Goal: Information Seeking & Learning: Understand process/instructions

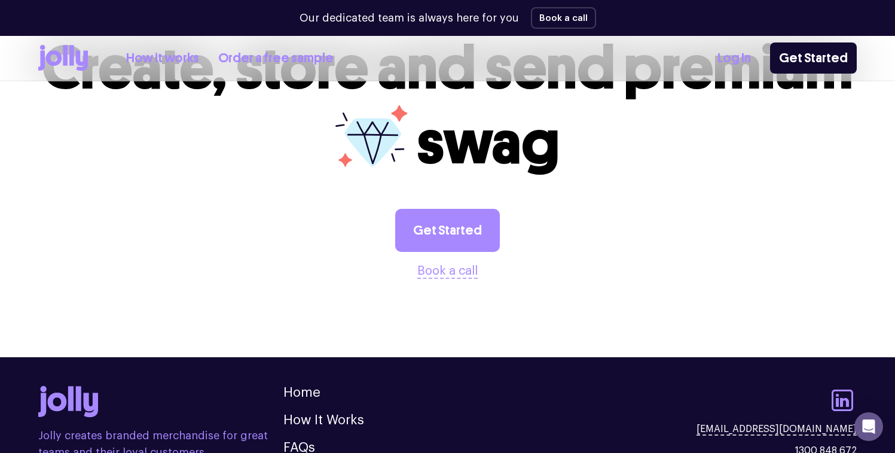
scroll to position [3326, 0]
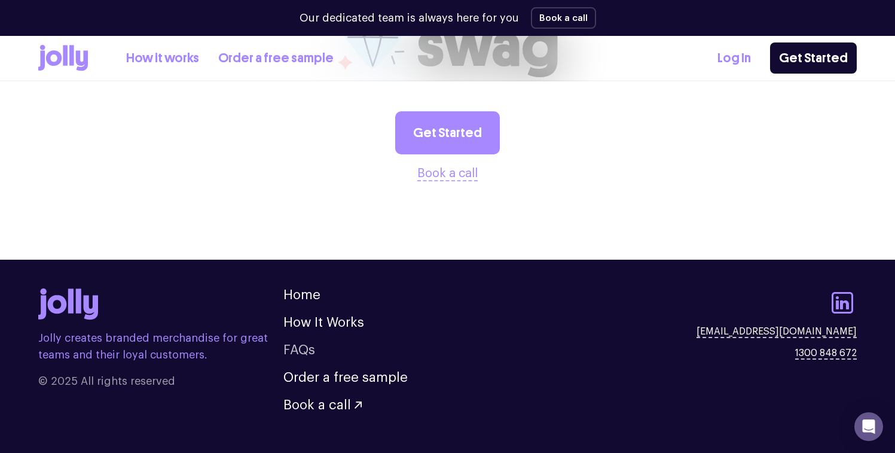
click at [302, 343] on link "FAQs" at bounding box center [299, 349] width 32 height 13
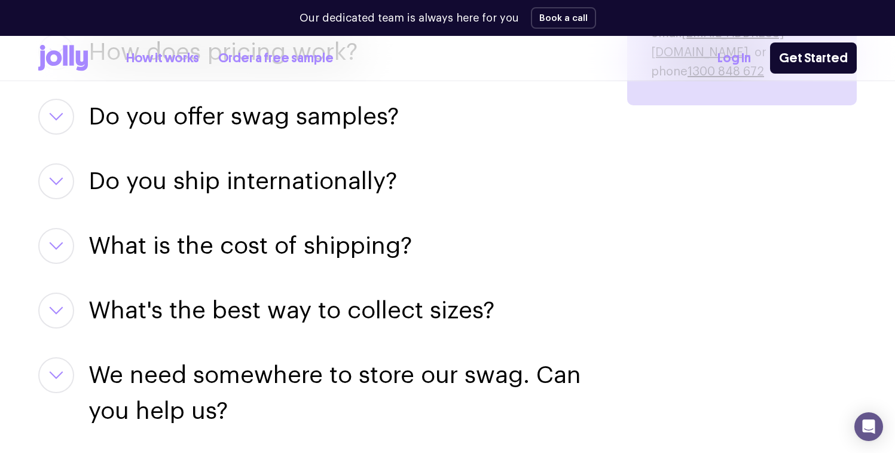
scroll to position [1799, 0]
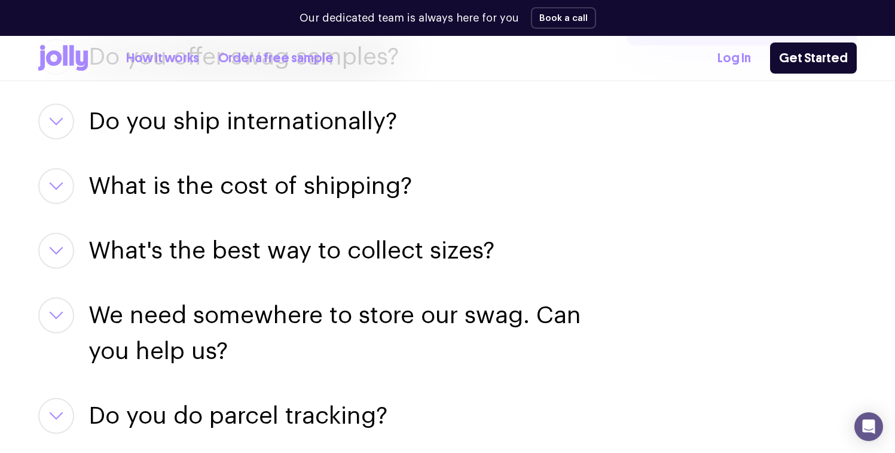
click at [48, 180] on button "button" at bounding box center [56, 186] width 36 height 36
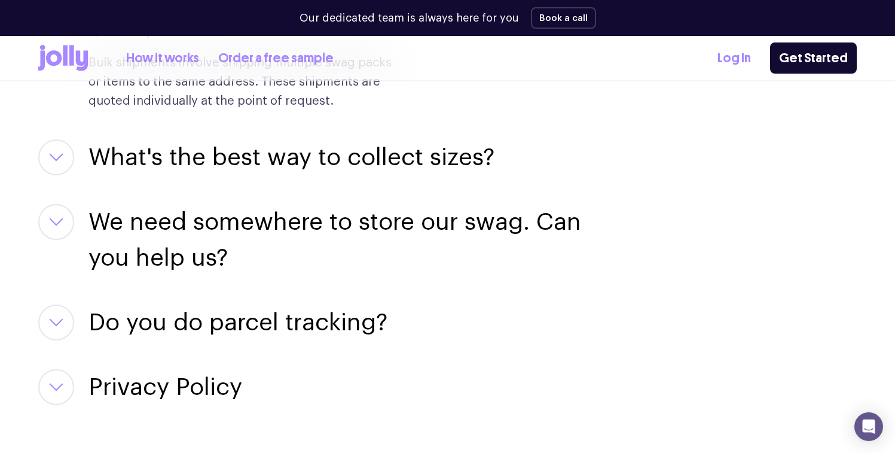
scroll to position [2110, 0]
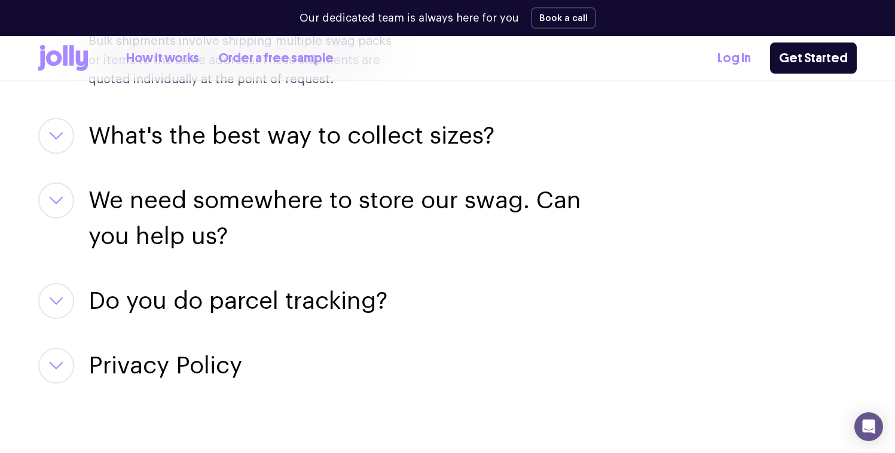
click at [153, 61] on link "How it works" at bounding box center [162, 58] width 73 height 20
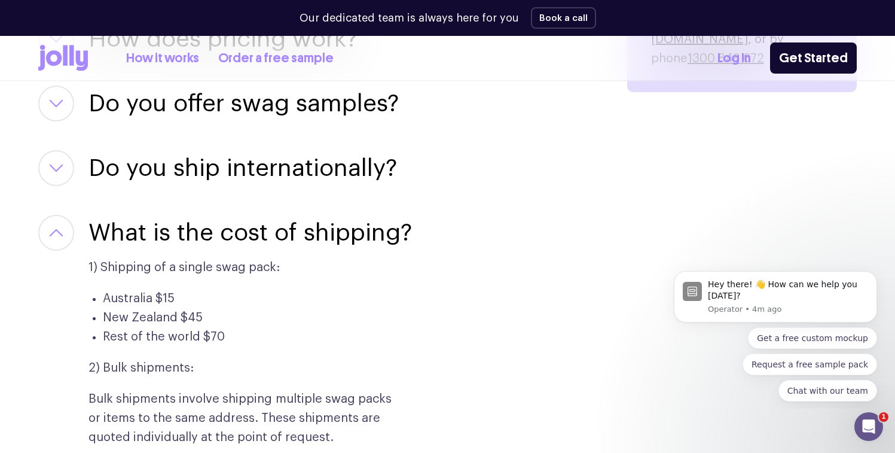
click at [66, 230] on button "button" at bounding box center [56, 233] width 36 height 36
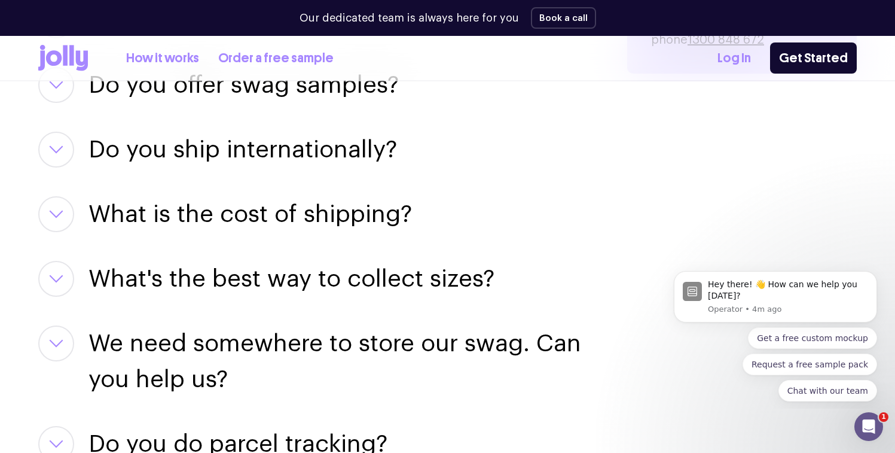
scroll to position [1772, 0]
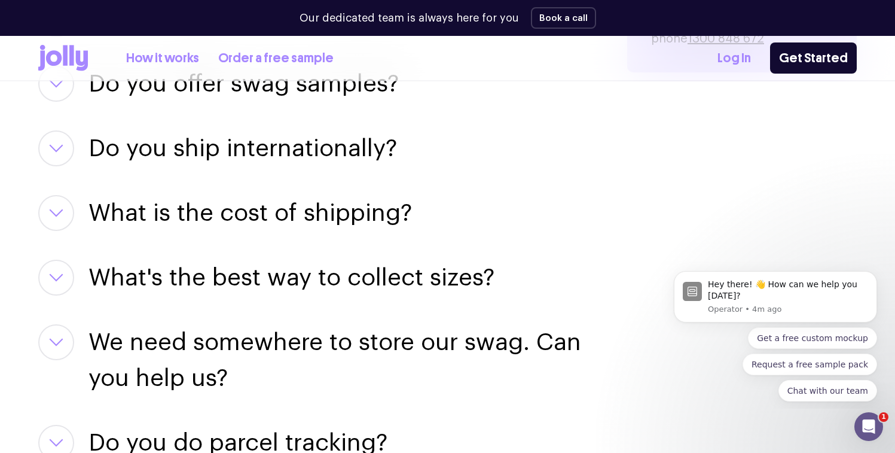
click at [243, 279] on h3 "What's the best way to collect sizes?" at bounding box center [291, 277] width 406 height 36
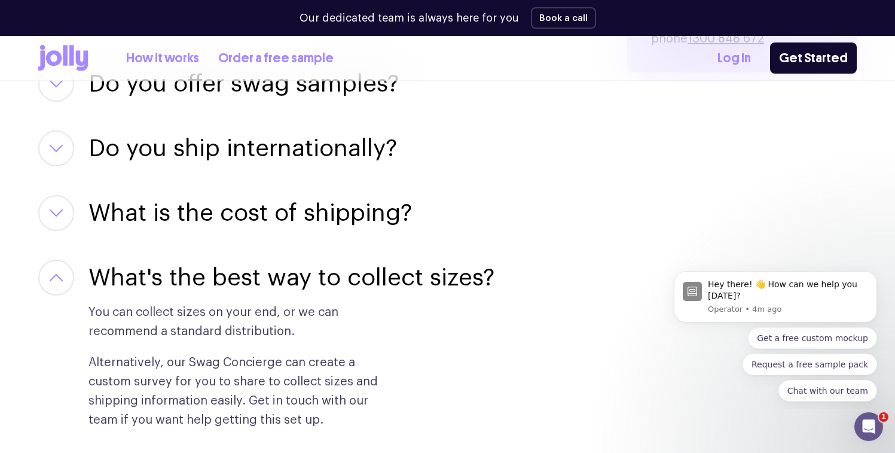
click at [240, 280] on h3 "What's the best way to collect sizes?" at bounding box center [291, 277] width 406 height 36
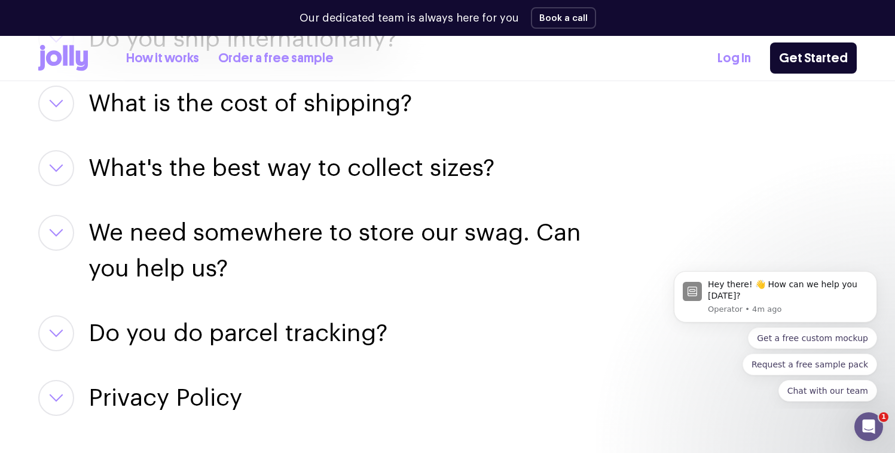
scroll to position [1944, 0]
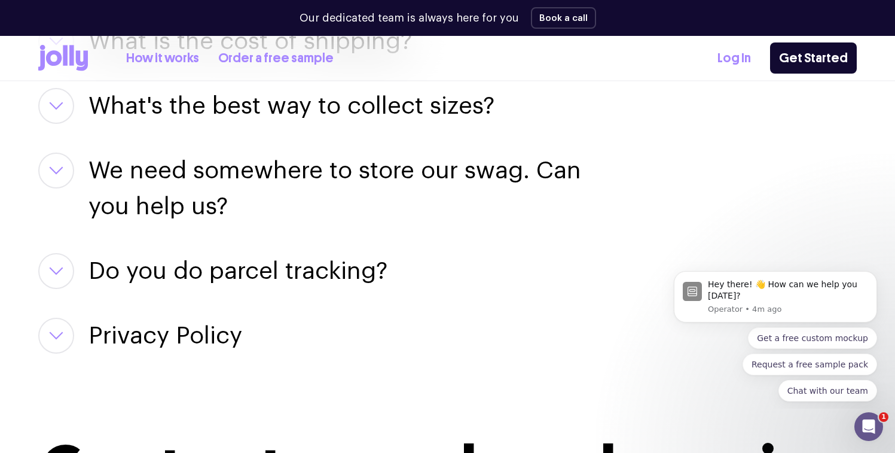
click at [212, 194] on h3 "We need somewhere to store our swag. Can you help us?" at bounding box center [343, 188] width 510 height 72
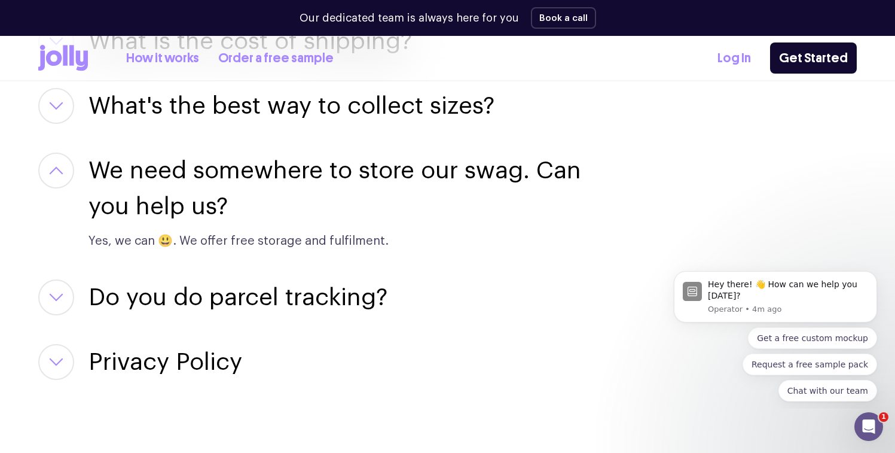
click at [224, 301] on h3 "Do you do parcel tracking?" at bounding box center [237, 297] width 299 height 36
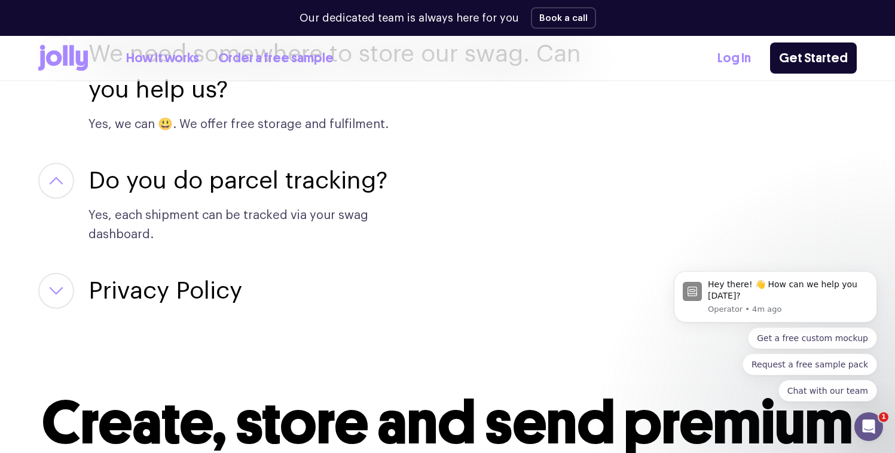
scroll to position [2096, 0]
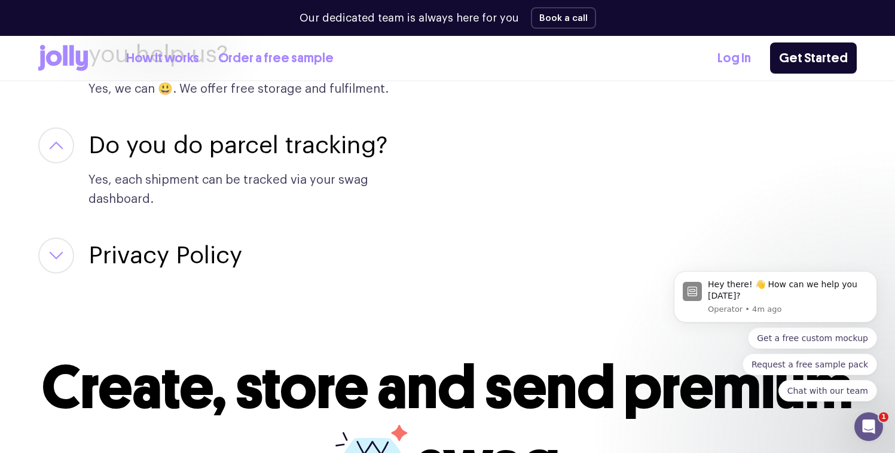
click at [218, 259] on h3 "Privacy Policy" at bounding box center [165, 255] width 154 height 36
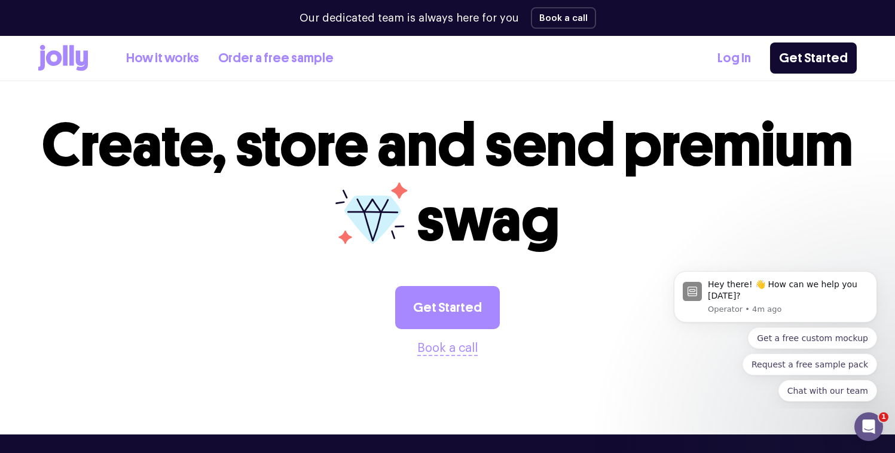
scroll to position [4106, 0]
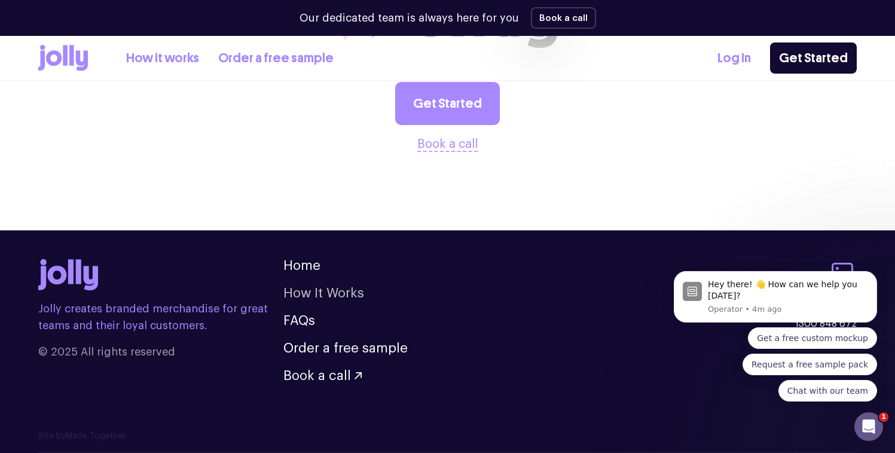
click at [311, 290] on link "How It Works" at bounding box center [323, 292] width 81 height 13
